Goal: Transaction & Acquisition: Download file/media

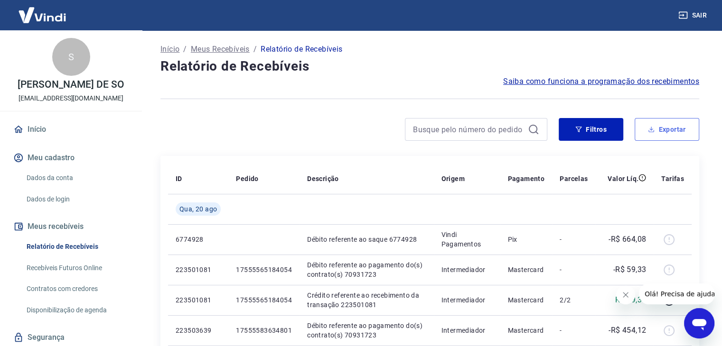
click at [683, 129] on button "Exportar" at bounding box center [666, 129] width 65 height 23
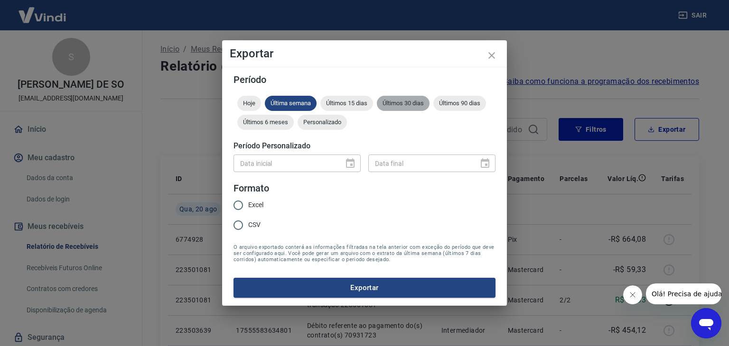
click at [409, 96] on div "Últimos 30 dias" at bounding box center [403, 103] width 53 height 15
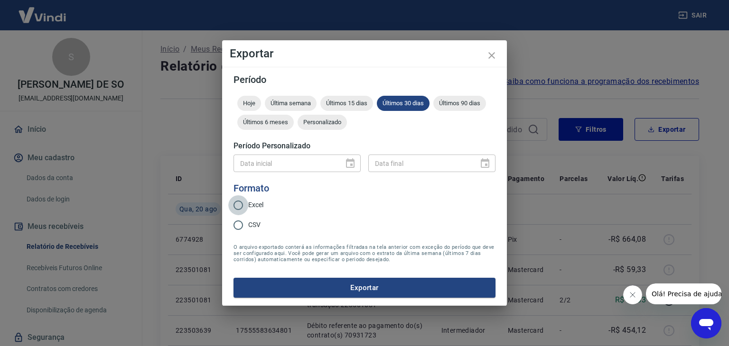
click at [246, 206] on input "Excel" at bounding box center [238, 205] width 20 height 20
radio input "true"
click at [308, 283] on button "Exportar" at bounding box center [364, 288] width 262 height 20
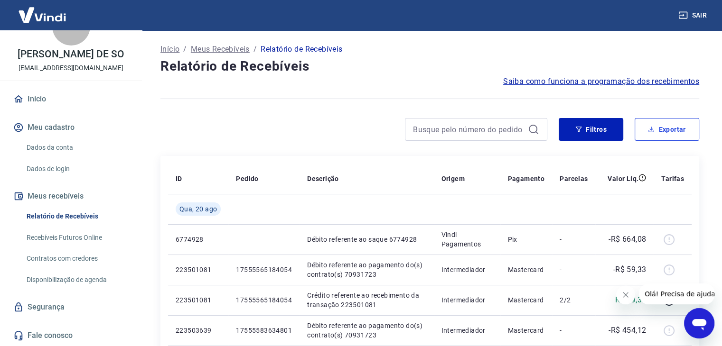
scroll to position [40, 0]
click at [60, 100] on link "Início" at bounding box center [70, 99] width 119 height 21
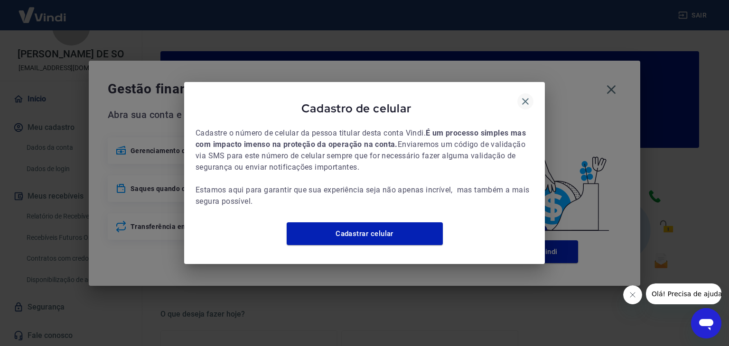
click at [526, 96] on icon "button" at bounding box center [524, 101] width 11 height 11
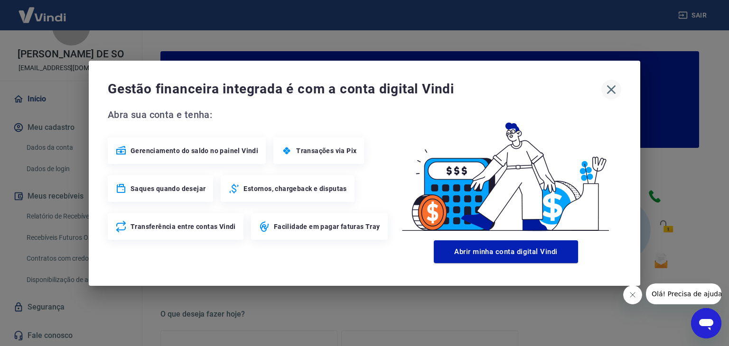
click at [610, 86] on icon "button" at bounding box center [610, 89] width 15 height 15
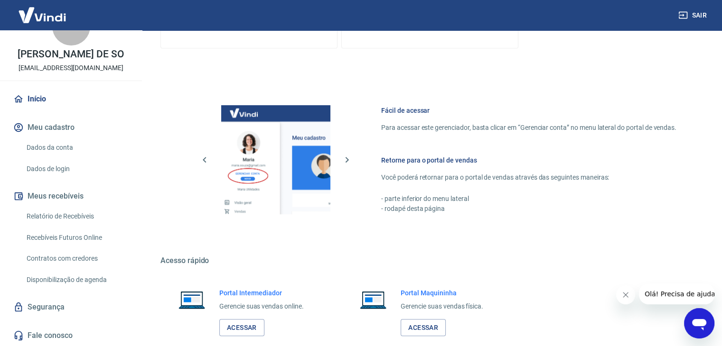
scroll to position [501, 0]
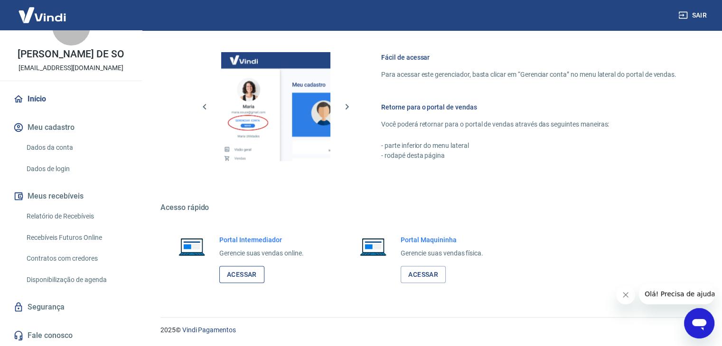
click at [247, 277] on link "Acessar" at bounding box center [241, 275] width 45 height 18
